Goal: Task Accomplishment & Management: Use online tool/utility

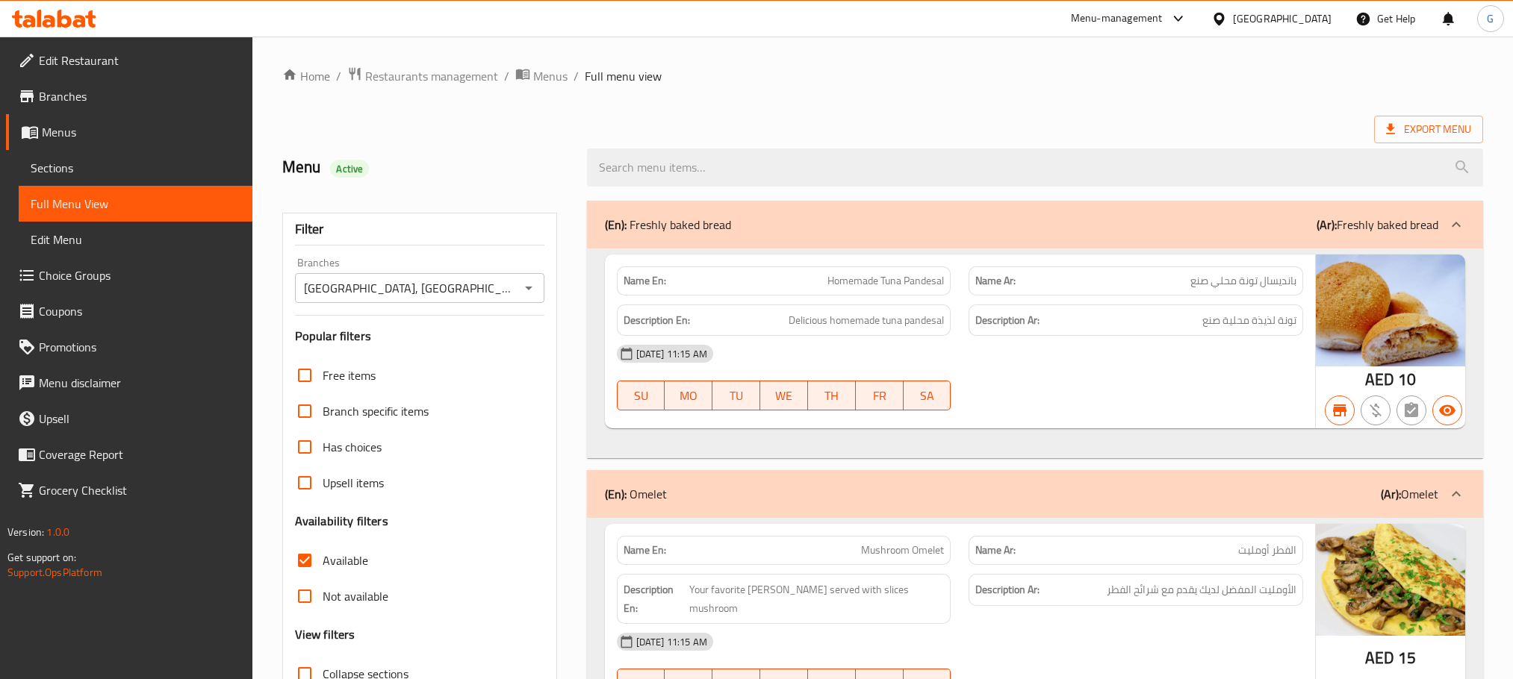
scroll to position [7983, 0]
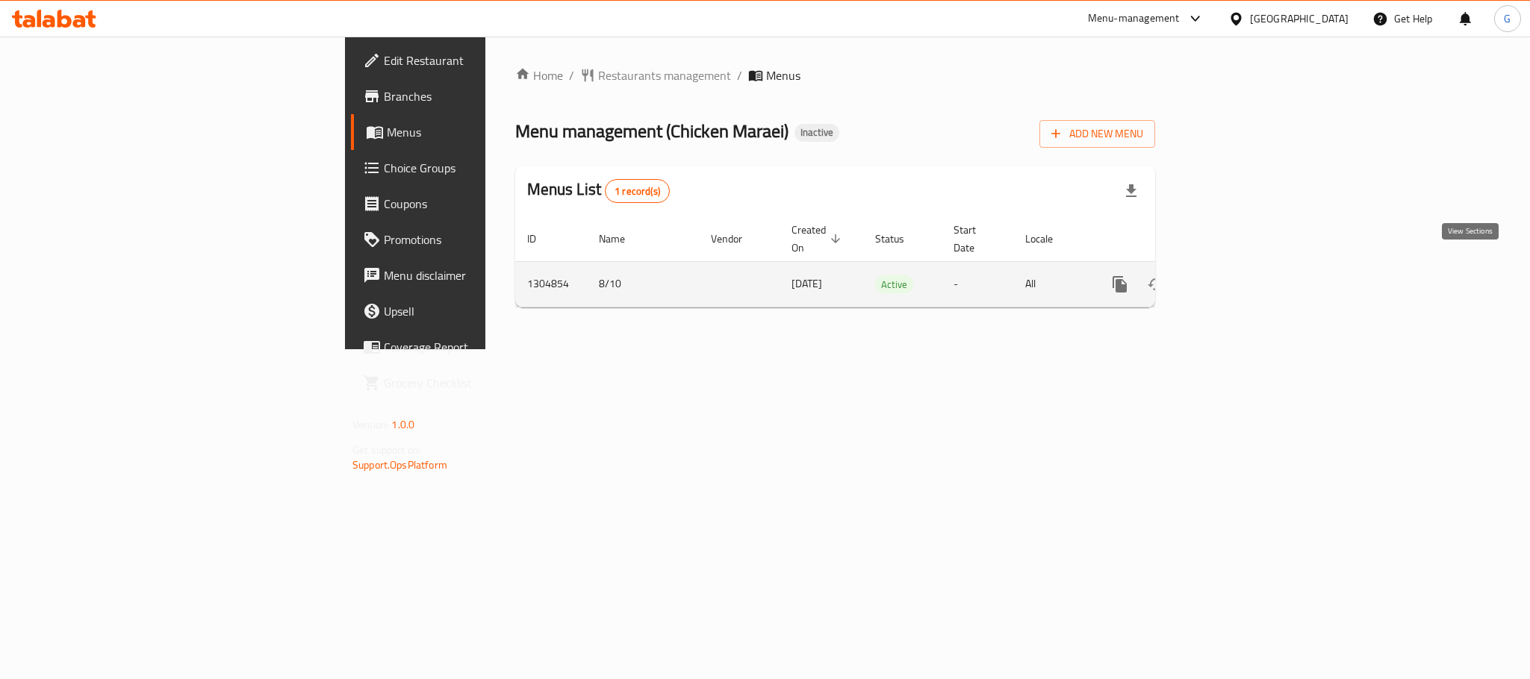
click at [1245, 267] on link "enhanced table" at bounding box center [1227, 285] width 36 height 36
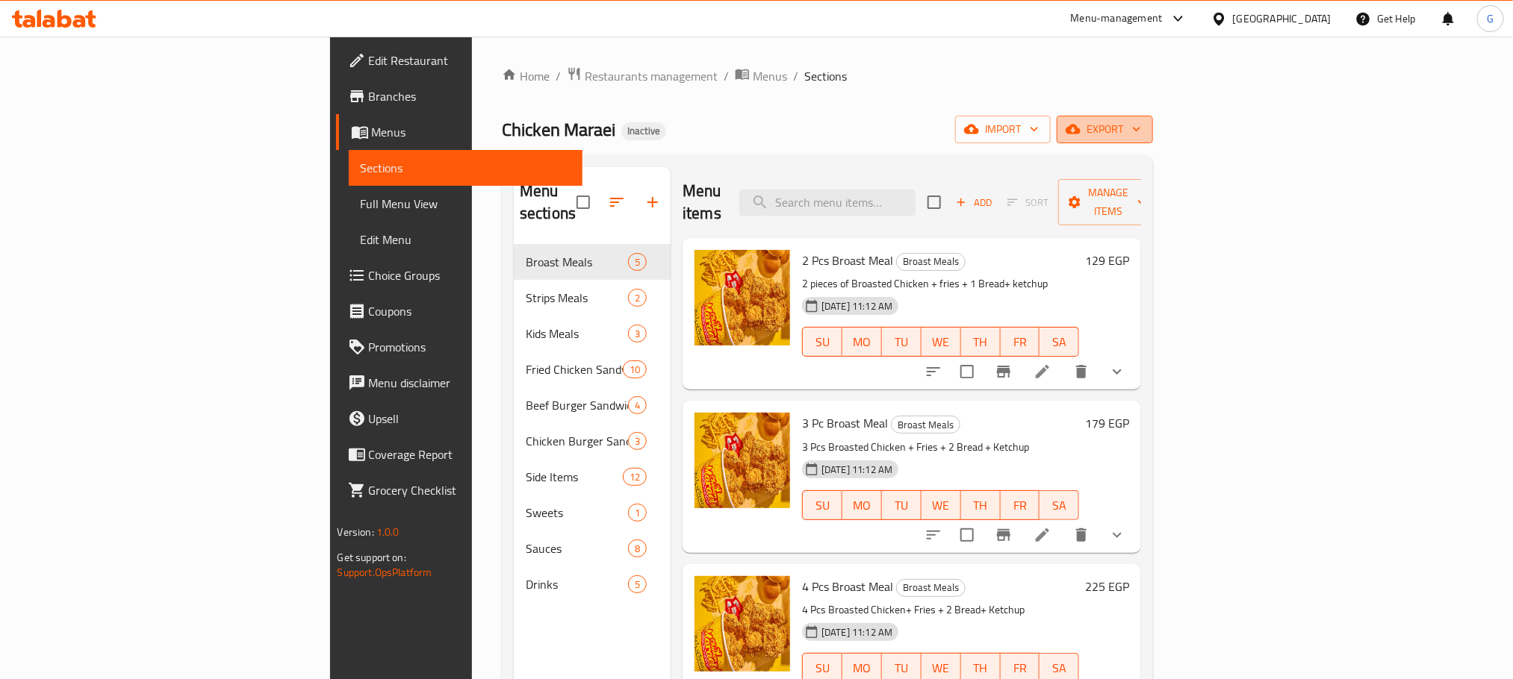
click at [1141, 130] on span "export" at bounding box center [1104, 129] width 72 height 19
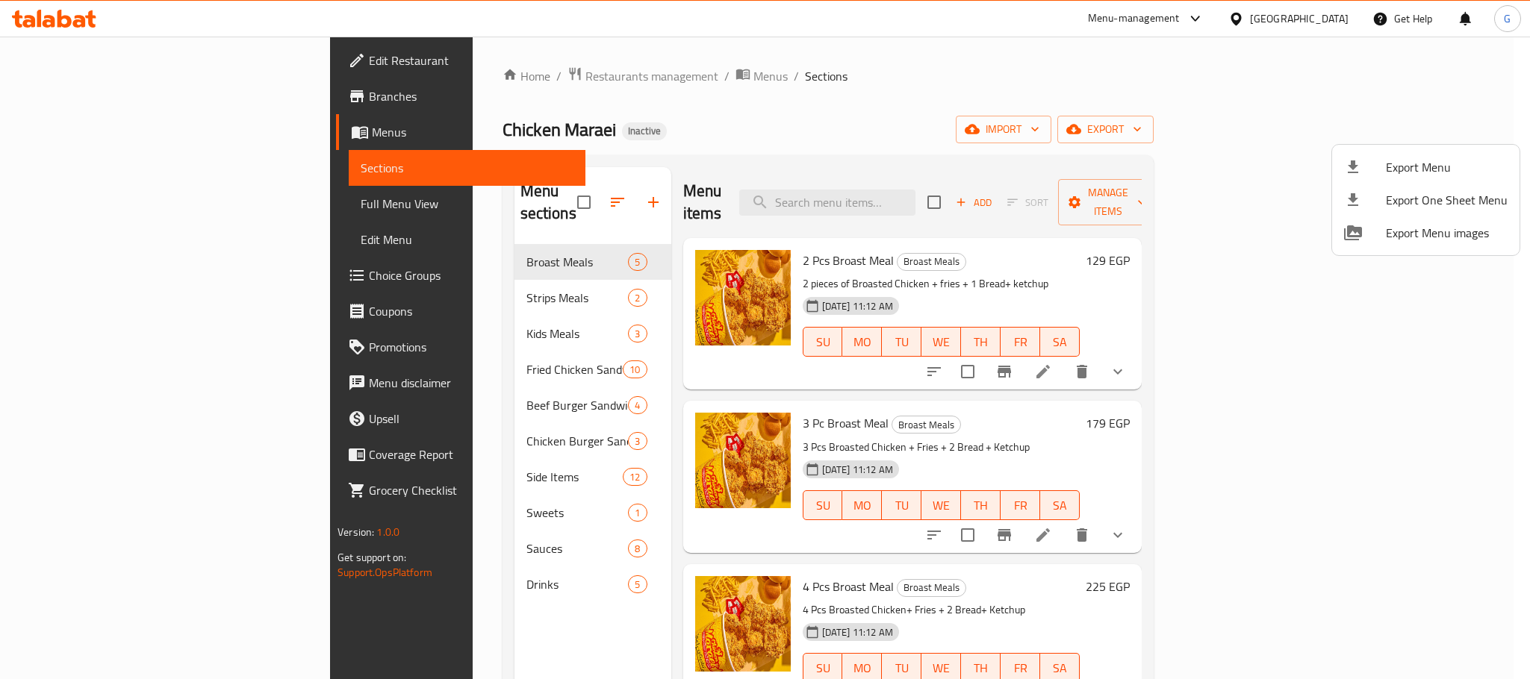
click at [1152, 159] on div at bounding box center [765, 339] width 1530 height 679
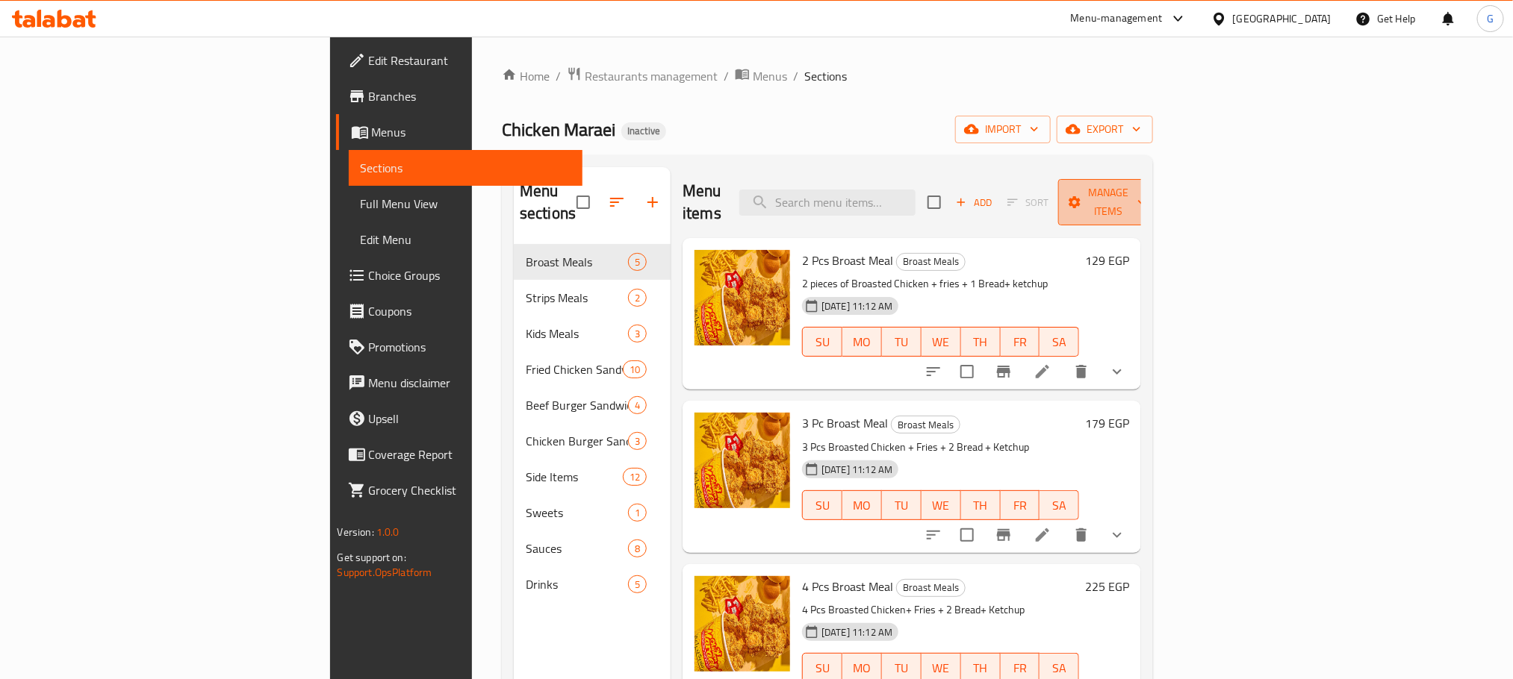
click at [1146, 186] on span "Manage items" at bounding box center [1108, 202] width 76 height 37
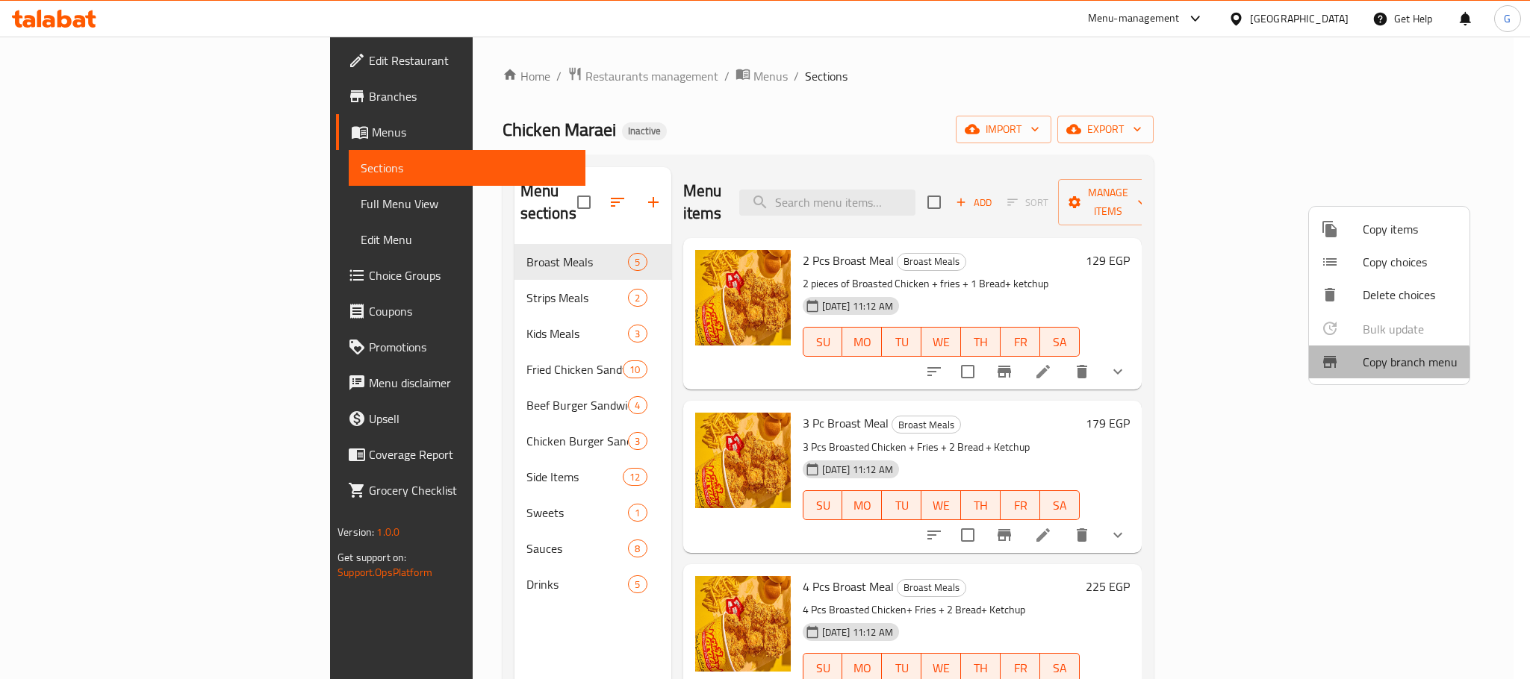
click at [1365, 370] on span "Copy branch menu" at bounding box center [1409, 362] width 95 height 18
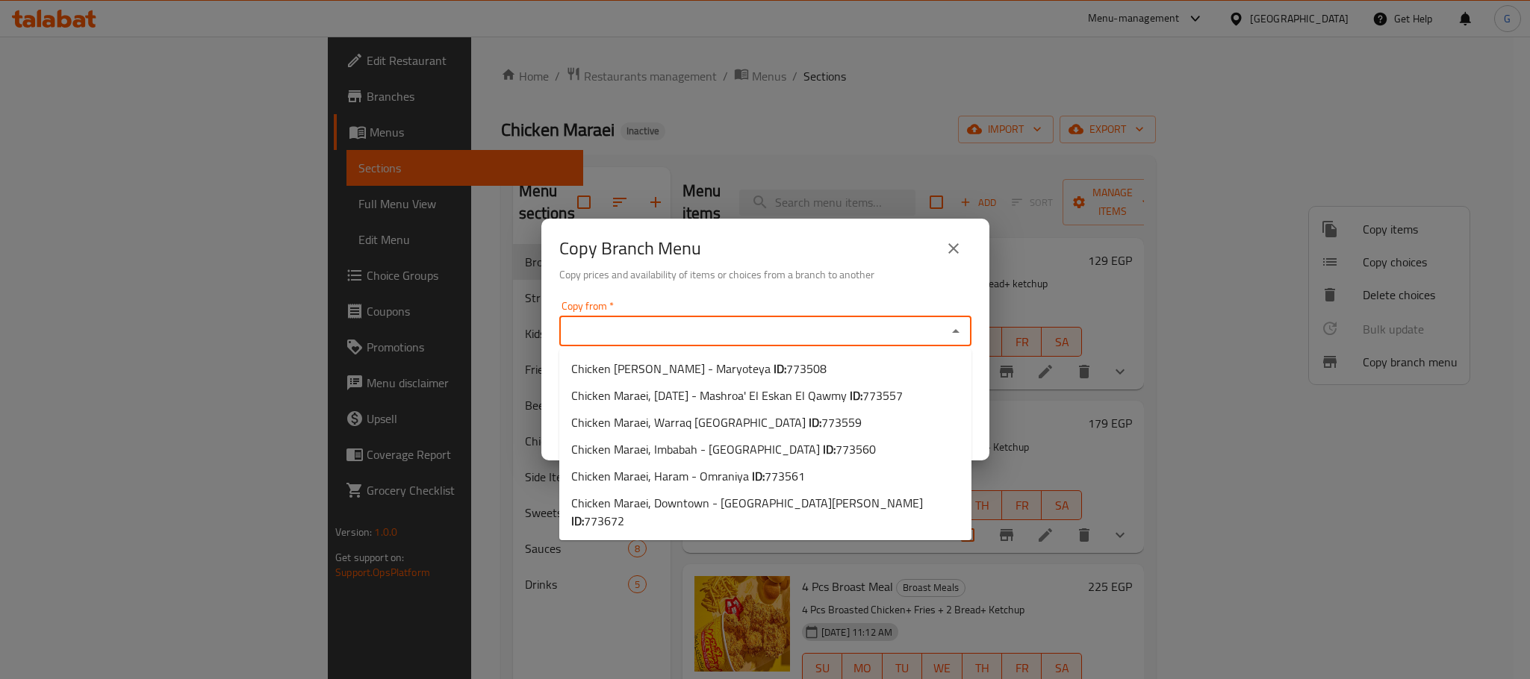
click at [760, 325] on input "Copy from   *" at bounding box center [753, 331] width 378 height 21
click at [773, 358] on b "ID:" at bounding box center [779, 369] width 13 height 22
type input "Chicken Maraei, Faisal - Maryoteya"
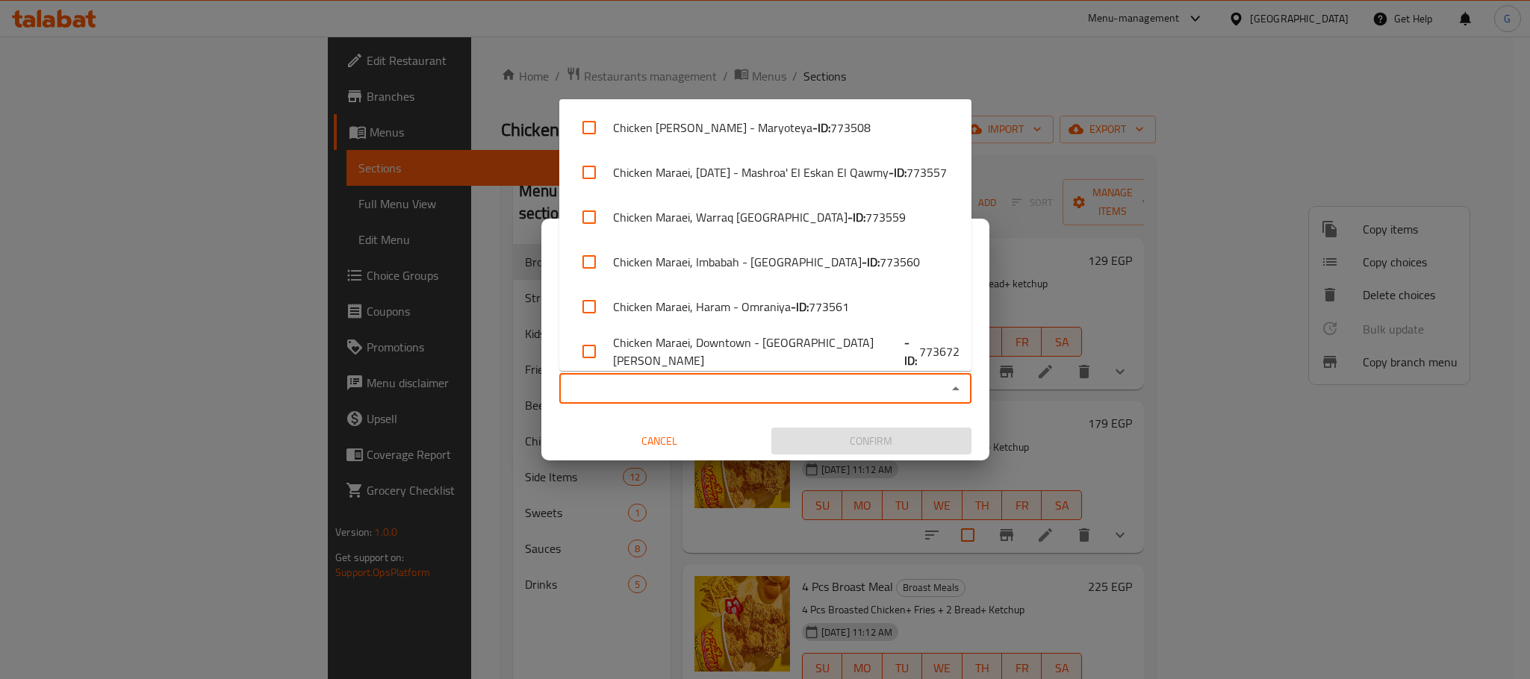
click at [753, 379] on input "Copy to   *" at bounding box center [753, 388] width 378 height 21
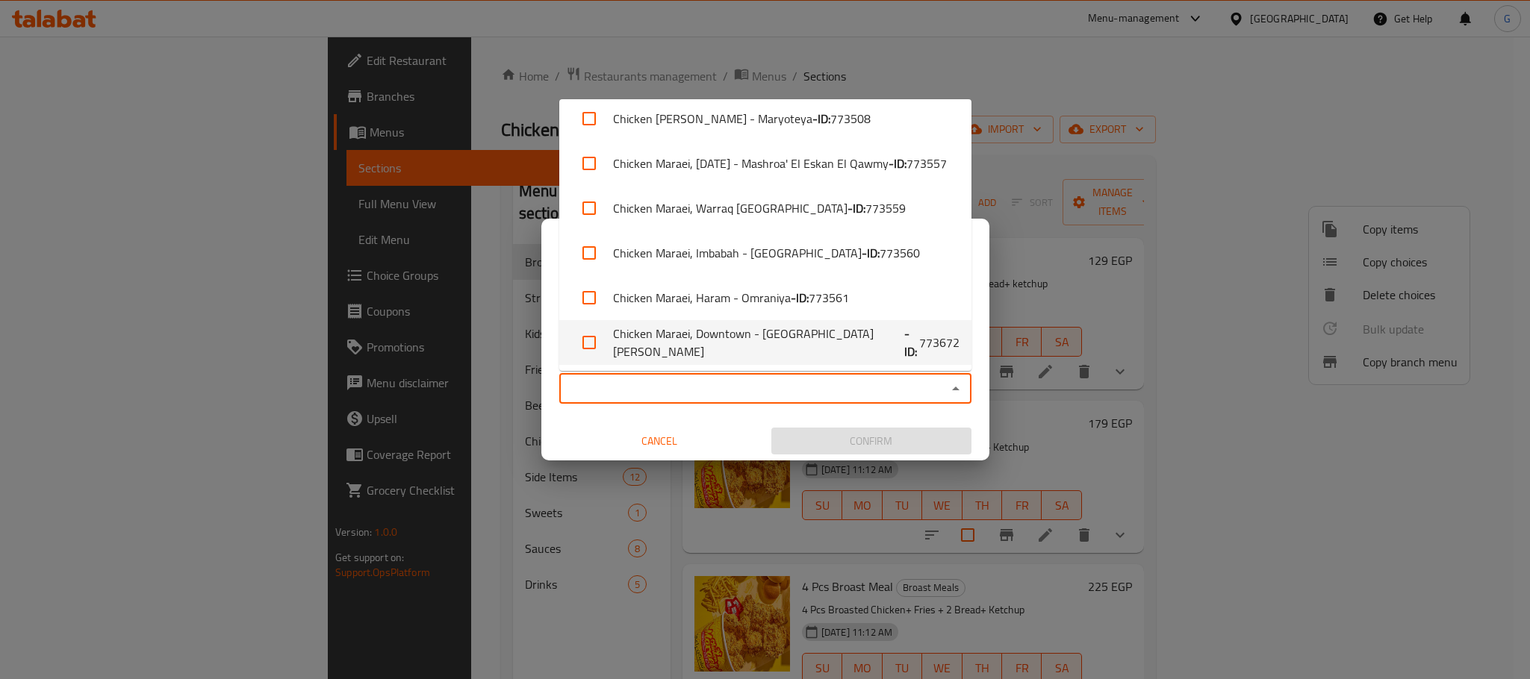
click at [753, 336] on li "Chicken Maraei, Downtown - El Sayeda Zeinab - ID: 773672" at bounding box center [765, 342] width 412 height 45
checkbox input "true"
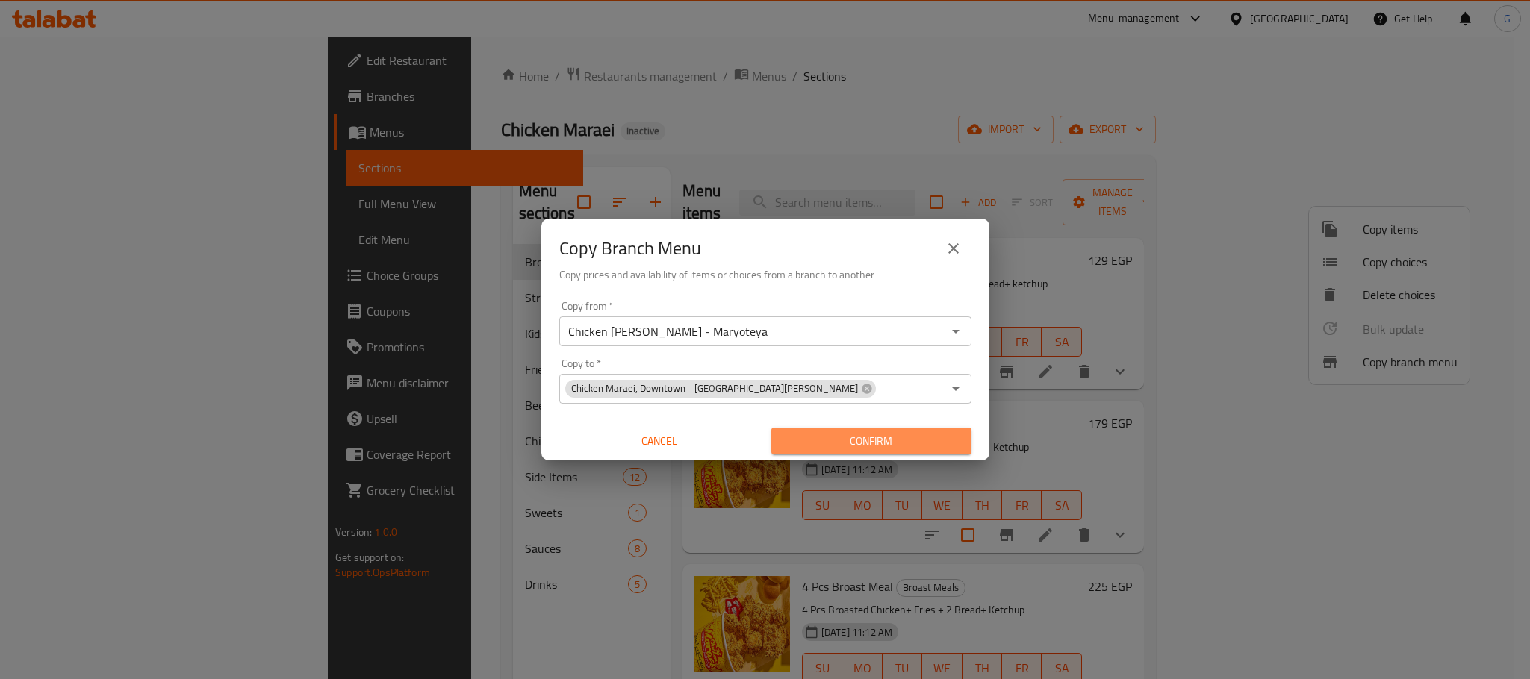
click at [850, 446] on span "Confirm" at bounding box center [871, 441] width 176 height 19
